Goal: Find specific fact: Find specific fact

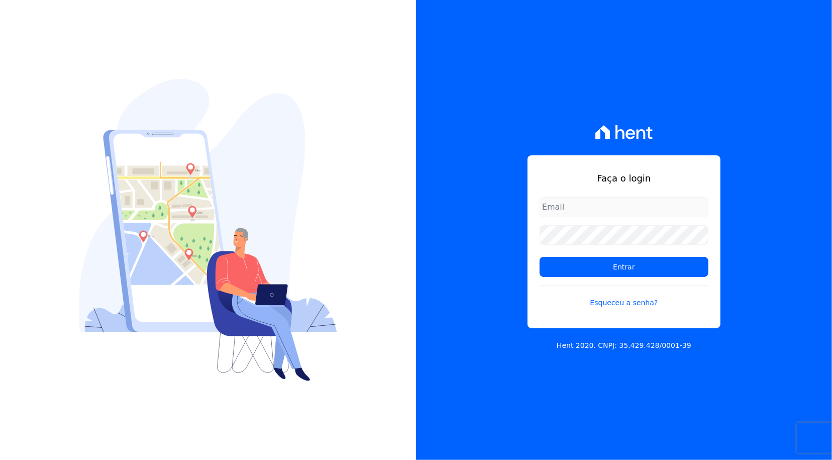
type input "rafael.souza@quattroconstrutora.com.br"
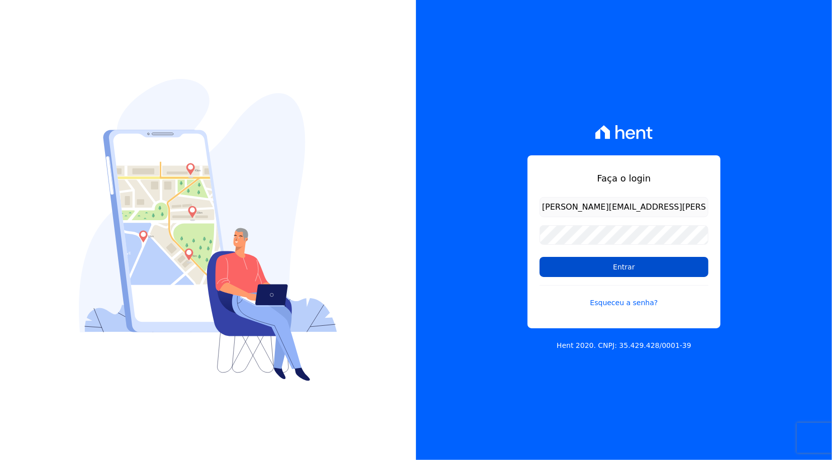
click at [611, 266] on input "Entrar" at bounding box center [623, 267] width 169 height 20
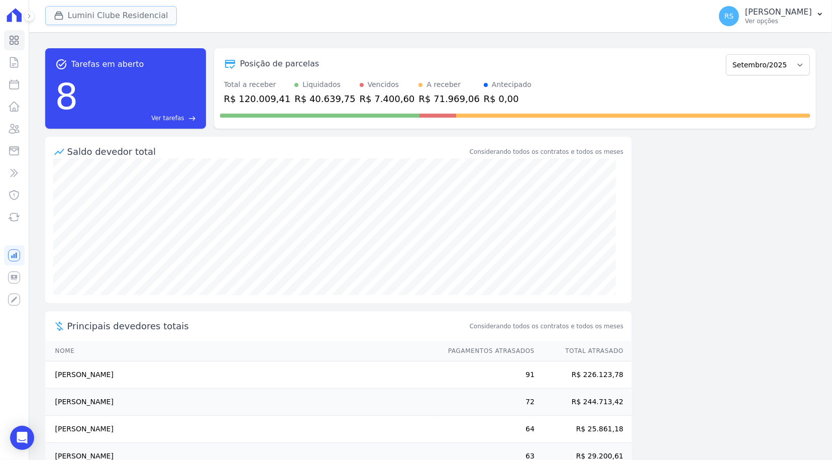
click at [100, 15] on button "Lumini Clube Residencial" at bounding box center [111, 15] width 132 height 19
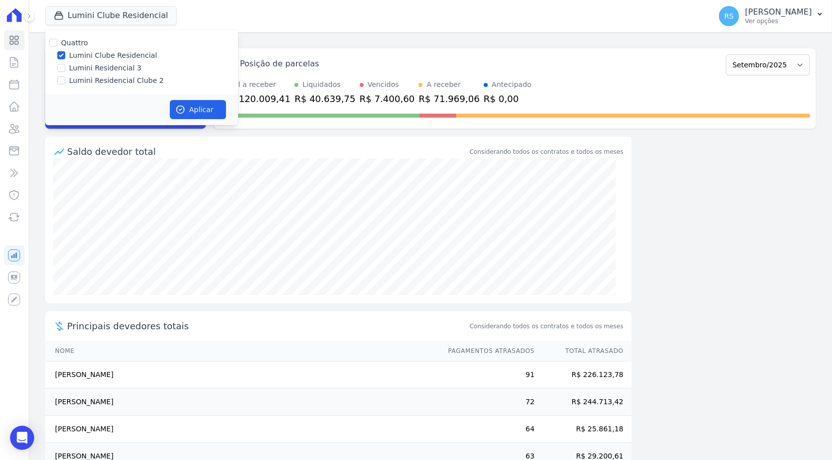
click at [107, 81] on label "Lumini Residencial Clube 2" at bounding box center [116, 80] width 94 height 11
click at [65, 81] on input "Lumini Residencial Clube 2" at bounding box center [61, 80] width 8 height 8
checkbox input "true"
click at [101, 59] on label "Lumini Clube Residencial" at bounding box center [113, 55] width 88 height 11
click at [65, 59] on input "Lumini Clube Residencial" at bounding box center [61, 55] width 8 height 8
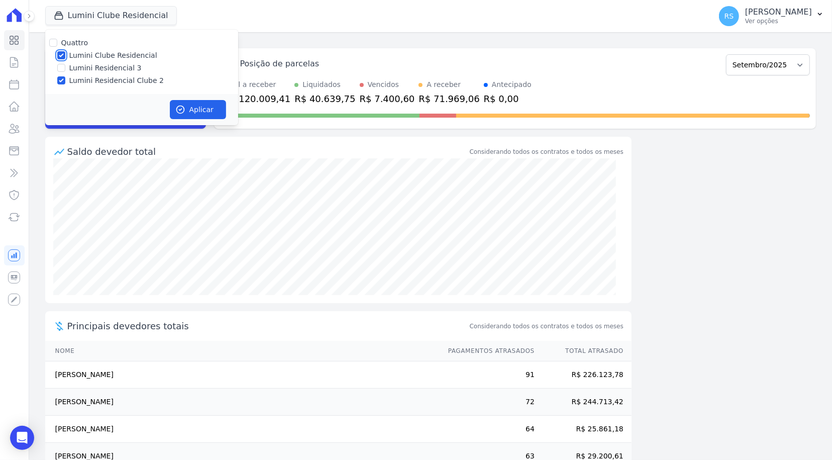
checkbox input "false"
click at [177, 106] on icon "button" at bounding box center [180, 109] width 10 height 10
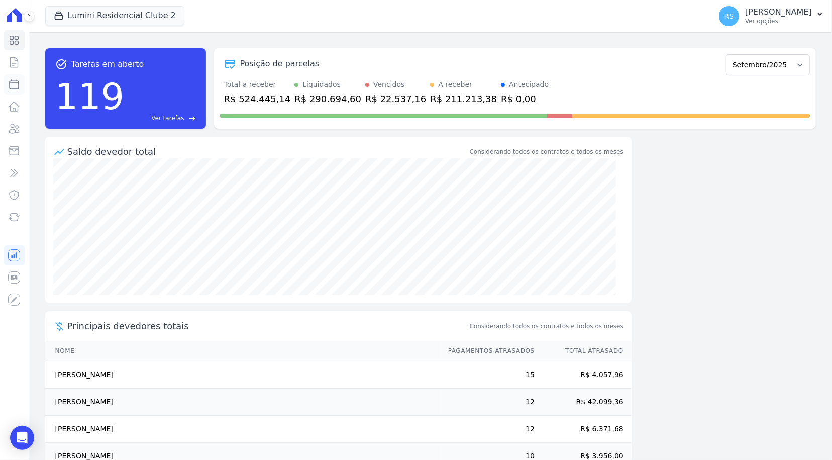
click at [17, 86] on icon at bounding box center [14, 84] width 12 height 12
select select
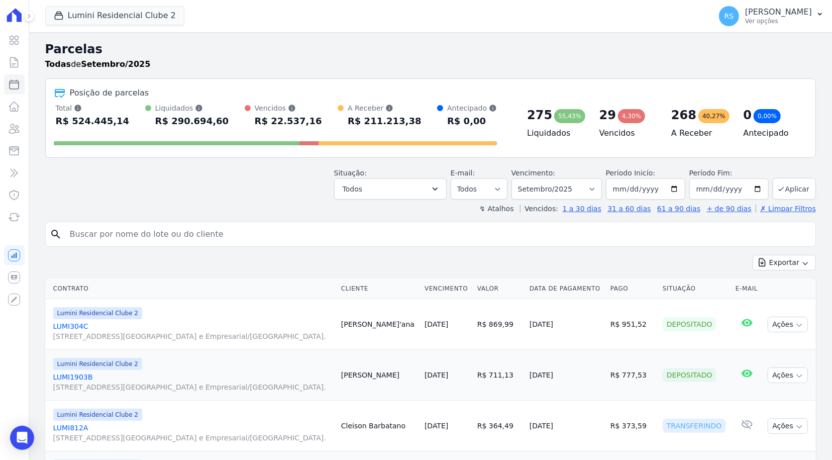
click at [504, 224] on input "search" at bounding box center [437, 234] width 747 height 20
type input "rafaela"
select select
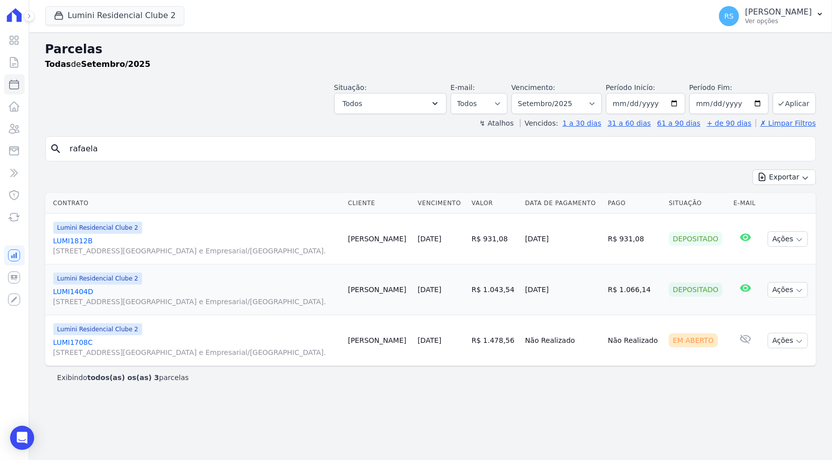
click at [80, 292] on link "LUMI1404D Alameda Rio Negro, 503, Sala 207, Alphaville Centro Industrial e Empr…" at bounding box center [196, 296] width 287 height 20
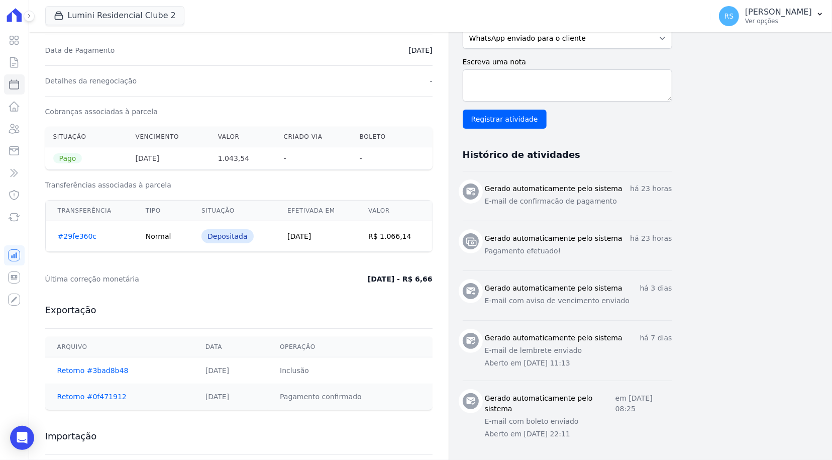
scroll to position [301, 0]
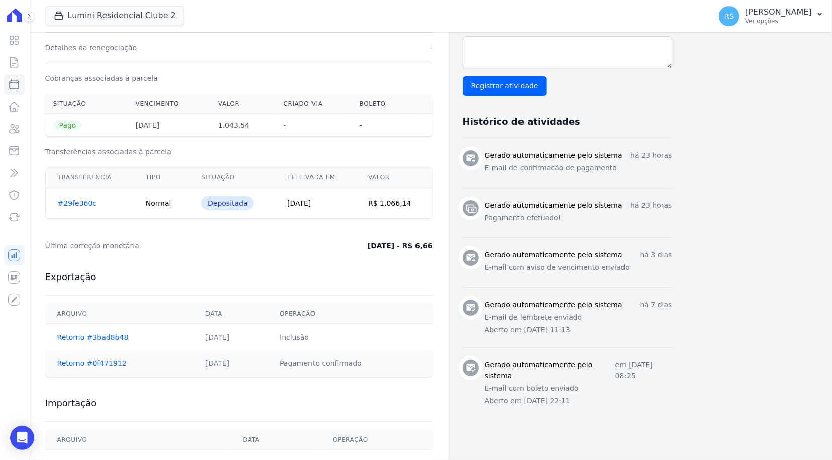
click at [547, 205] on h3 "Gerado automaticamente pelo sistema" at bounding box center [554, 205] width 138 height 11
click at [17, 128] on icon at bounding box center [15, 128] width 10 height 9
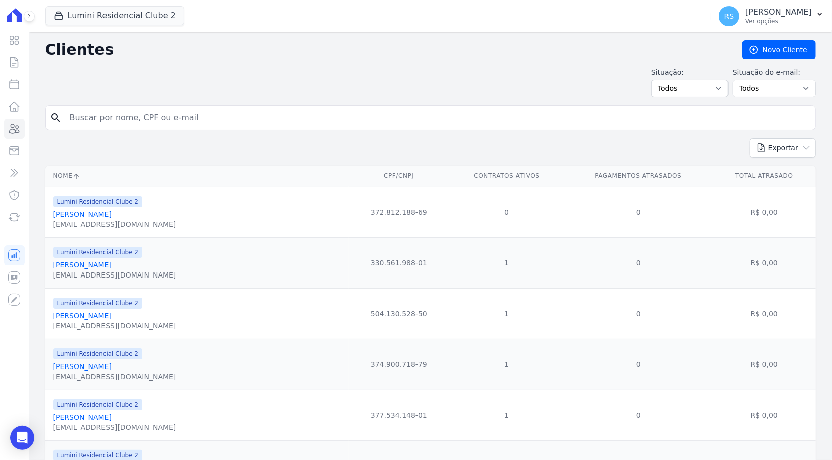
click at [210, 117] on input "search" at bounding box center [437, 117] width 747 height 20
type input "yuri lei"
click at [210, 118] on input "yuri lei" at bounding box center [437, 117] width 747 height 20
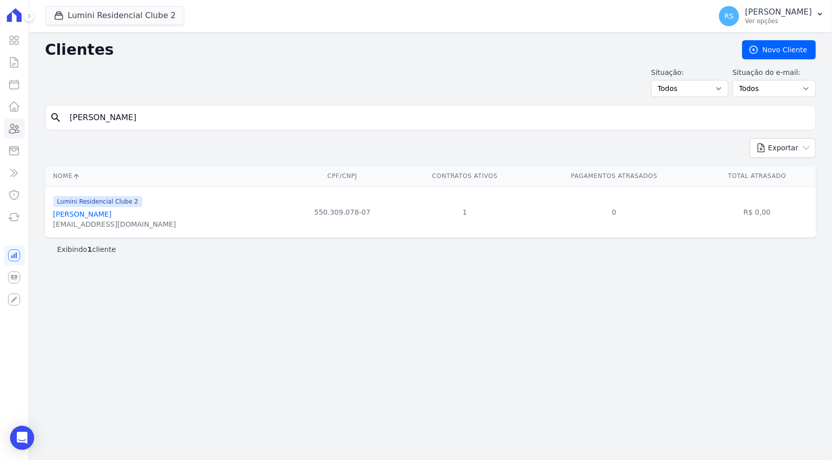
click at [97, 217] on link "Yuri Leite De Oliveira" at bounding box center [82, 214] width 58 height 8
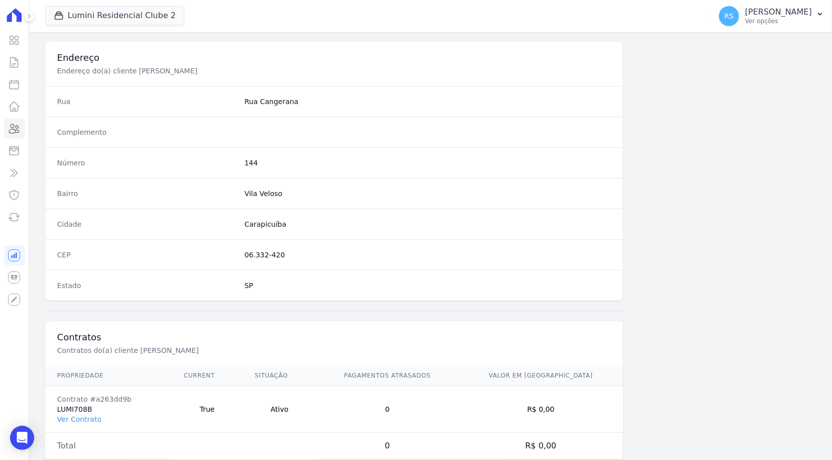
scroll to position [480, 0]
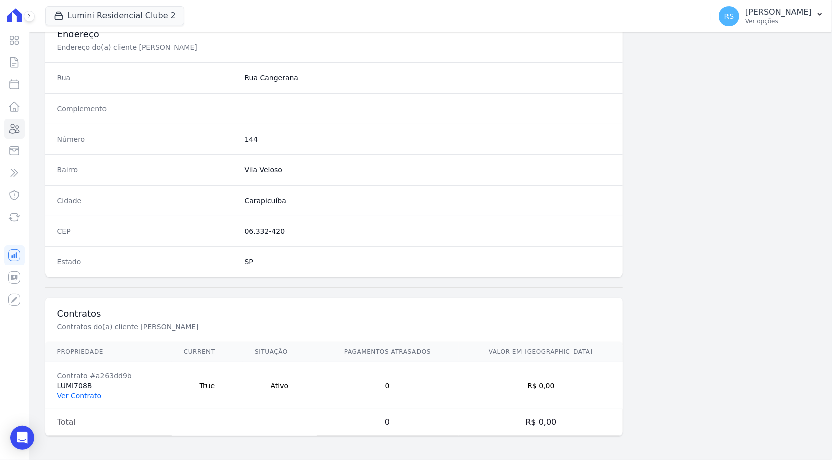
click at [90, 391] on link "Ver Contrato" at bounding box center [79, 395] width 44 height 8
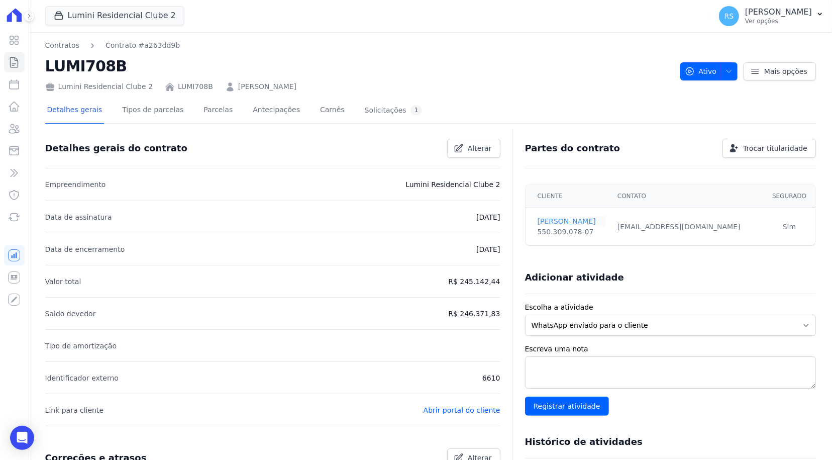
click at [548, 219] on link "YURI OLIVEIRA" at bounding box center [571, 221] width 68 height 11
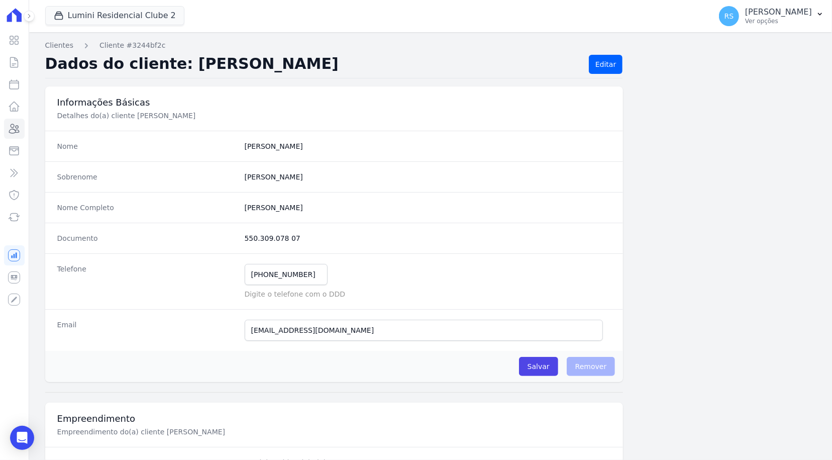
drag, startPoint x: 288, startPoint y: 240, endPoint x: 234, endPoint y: 266, distance: 60.2
click at [237, 246] on div "Documento 550.309.078 07" at bounding box center [334, 238] width 578 height 31
copy div "550.309.078 07"
